Goal: Task Accomplishment & Management: Manage account settings

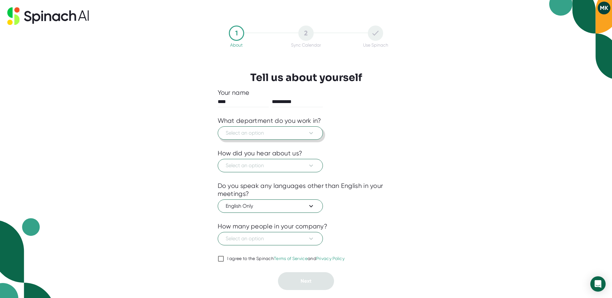
click at [277, 133] on span "Select an option" at bounding box center [270, 133] width 89 height 8
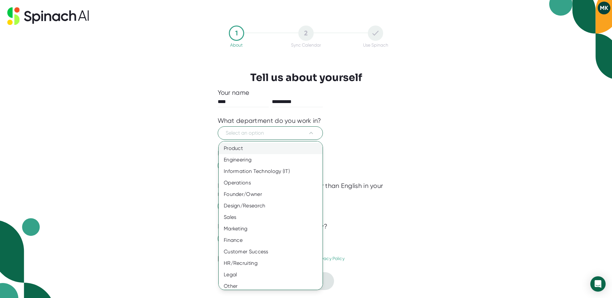
click at [241, 150] on div "Product" at bounding box center [271, 148] width 104 height 11
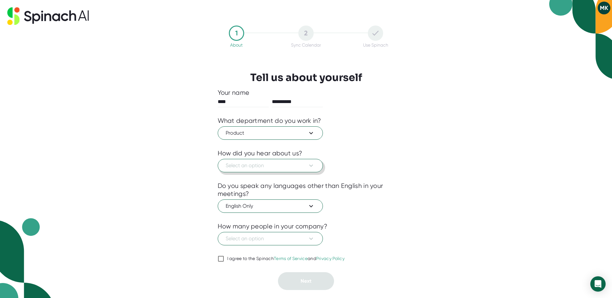
click at [263, 167] on span "Select an option" at bounding box center [270, 166] width 89 height 8
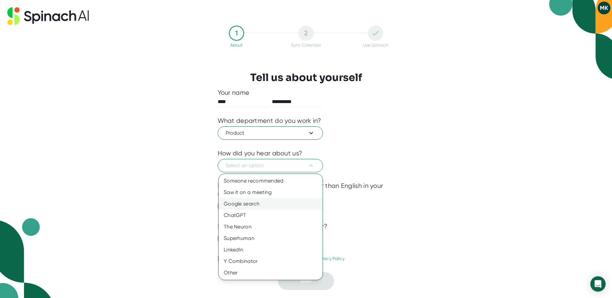
click at [252, 203] on div "Google search" at bounding box center [271, 203] width 104 height 11
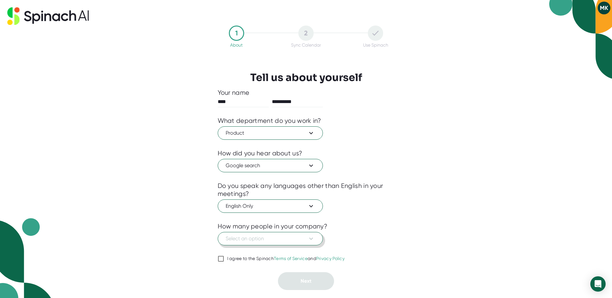
click at [252, 235] on span "Select an option" at bounding box center [270, 239] width 89 height 8
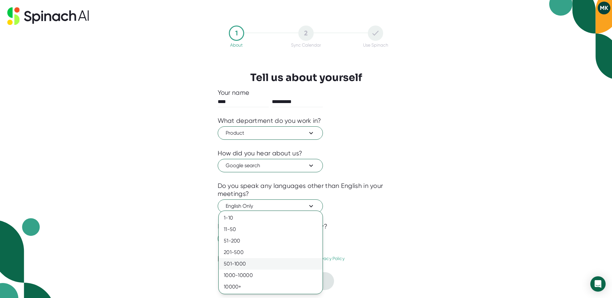
click at [245, 258] on div "501-1000" at bounding box center [271, 263] width 104 height 11
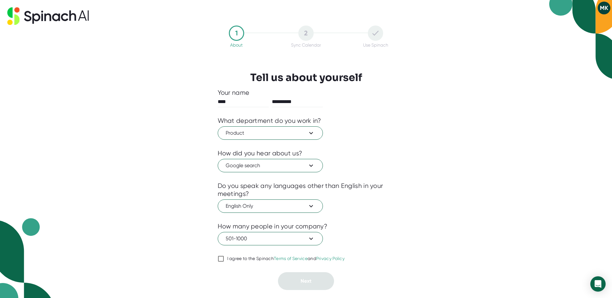
click at [240, 261] on label "I agree to the Spinach Terms of Service and Privacy Policy" at bounding box center [281, 259] width 127 height 8
click at [224, 261] on input "I agree to the Spinach Terms of Service and Privacy Policy" at bounding box center [221, 259] width 6 height 8
checkbox input "true"
click at [323, 291] on div "**********" at bounding box center [306, 149] width 612 height 298
click at [321, 286] on button "Next" at bounding box center [306, 281] width 56 height 18
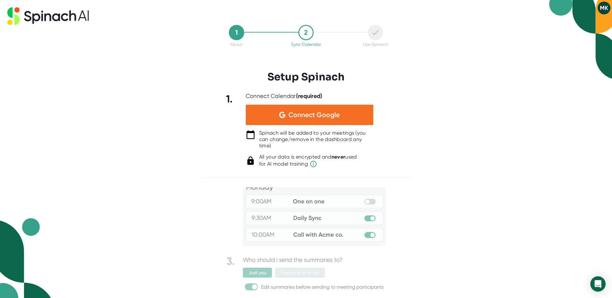
scroll to position [30, 0]
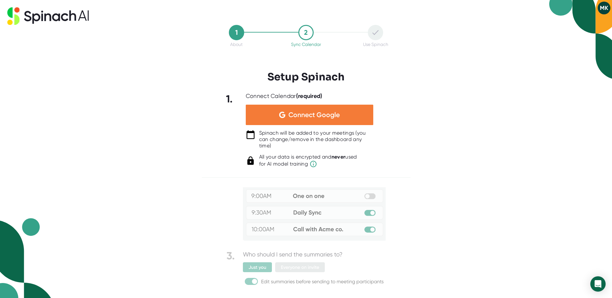
click at [308, 122] on div "Connect Google" at bounding box center [310, 115] width 128 height 20
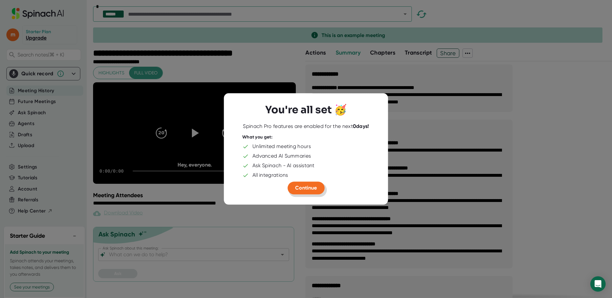
click at [311, 187] on span "Continue" at bounding box center [306, 188] width 22 height 6
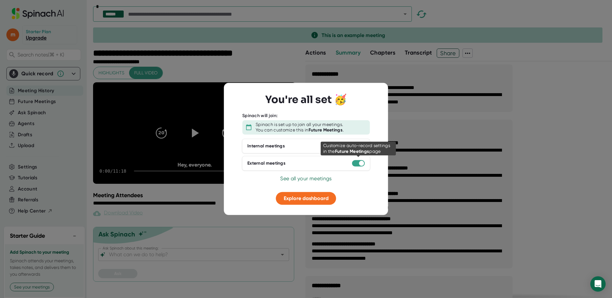
click at [360, 162] on div at bounding box center [361, 162] width 5 height 5
click at [360, 163] on div at bounding box center [361, 162] width 5 height 5
click at [357, 164] on div at bounding box center [358, 163] width 13 height 6
click at [364, 163] on div at bounding box center [361, 162] width 5 height 5
click at [358, 163] on div at bounding box center [358, 163] width 13 height 6
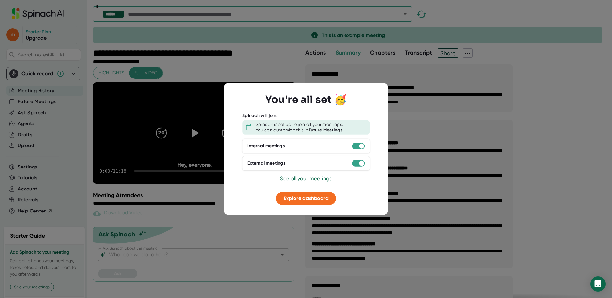
click at [302, 177] on span "See all your meetings" at bounding box center [305, 178] width 51 height 6
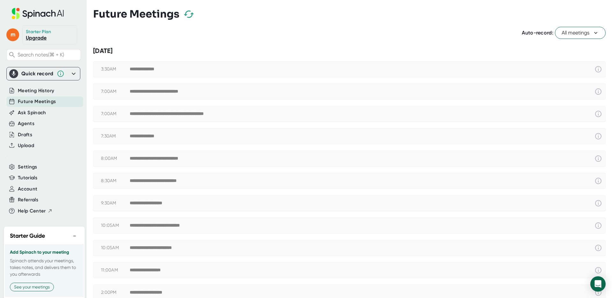
click at [579, 33] on span "All meetings" at bounding box center [580, 33] width 37 height 8
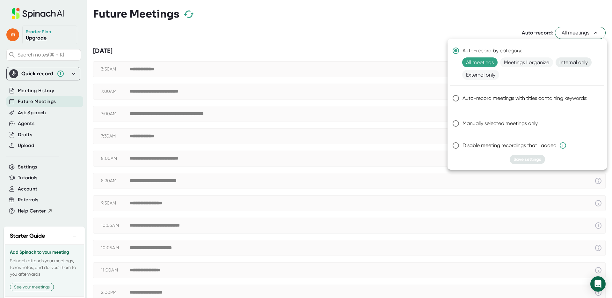
click at [578, 61] on span "Internal only" at bounding box center [574, 62] width 36 height 10
click at [543, 159] on button "Save settings" at bounding box center [527, 159] width 35 height 9
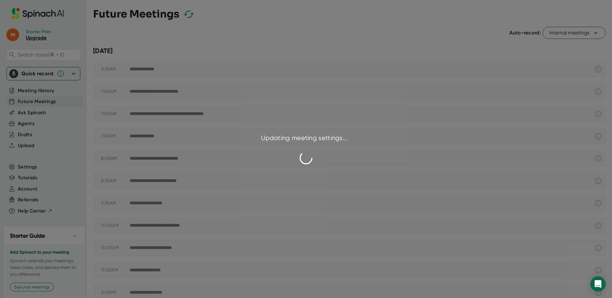
checkbox input "true"
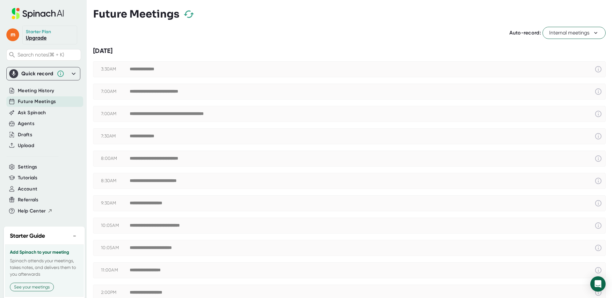
click at [35, 75] on div "Quick record" at bounding box center [37, 73] width 32 height 6
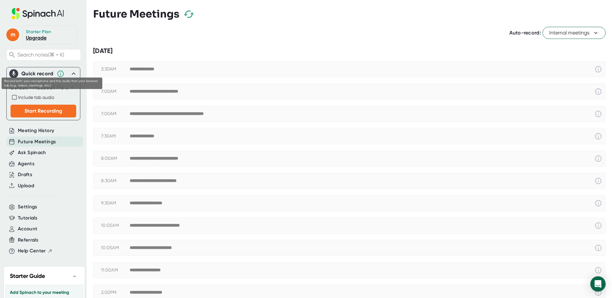
click at [36, 99] on span "Include tab audio" at bounding box center [36, 97] width 36 height 5
click at [18, 99] on input "Include tab audio" at bounding box center [15, 97] width 8 height 8
checkbox input "true"
